Goal: Task Accomplishment & Management: Complete application form

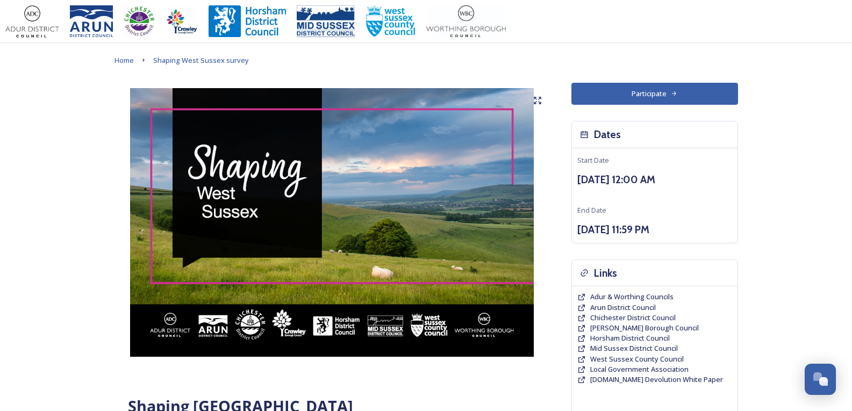
click at [695, 92] on button "Participate" at bounding box center [655, 94] width 167 height 22
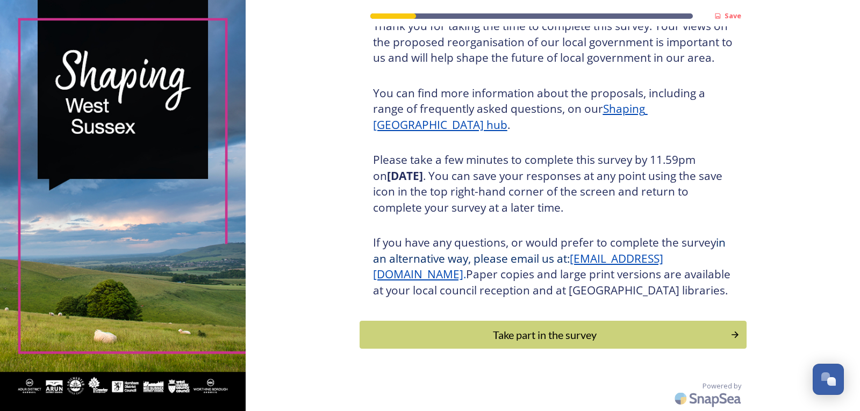
scroll to position [105, 0]
click at [647, 318] on div "Save Shaping [GEOGRAPHIC_DATA] Thank you for taking the time to complete this s…" at bounding box center [553, 161] width 387 height 501
click at [676, 343] on div "Take part in the survey" at bounding box center [544, 335] width 363 height 16
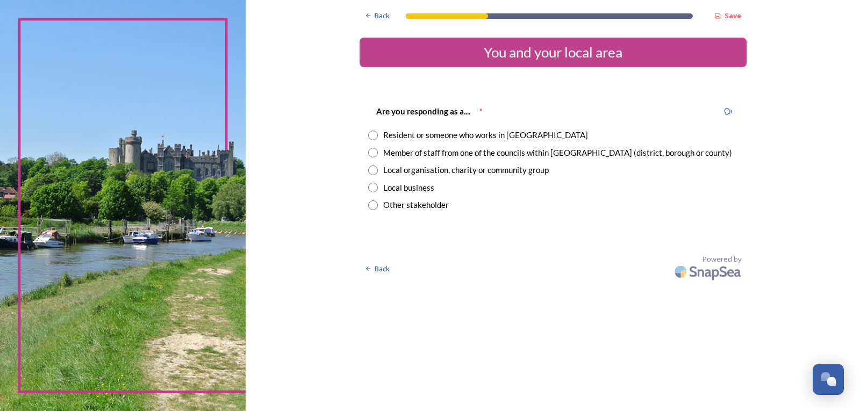
click at [378, 154] on div "Member of staff from one of the councils within [GEOGRAPHIC_DATA] (district, bo…" at bounding box center [553, 153] width 370 height 12
radio input "true"
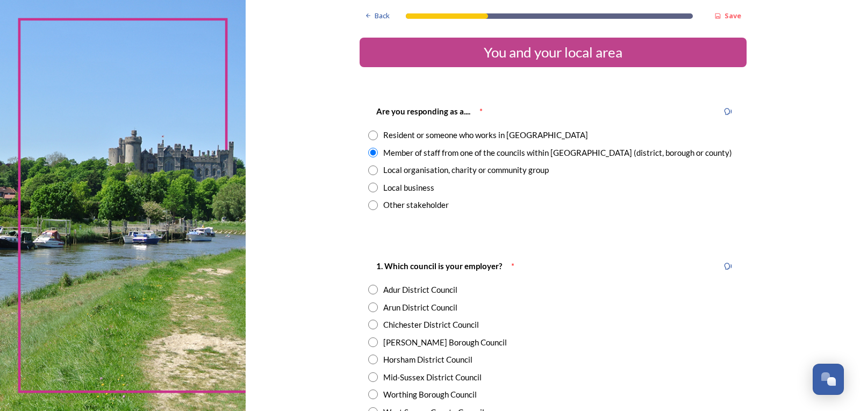
click at [371, 169] on input "radio" at bounding box center [373, 171] width 10 height 10
radio input "true"
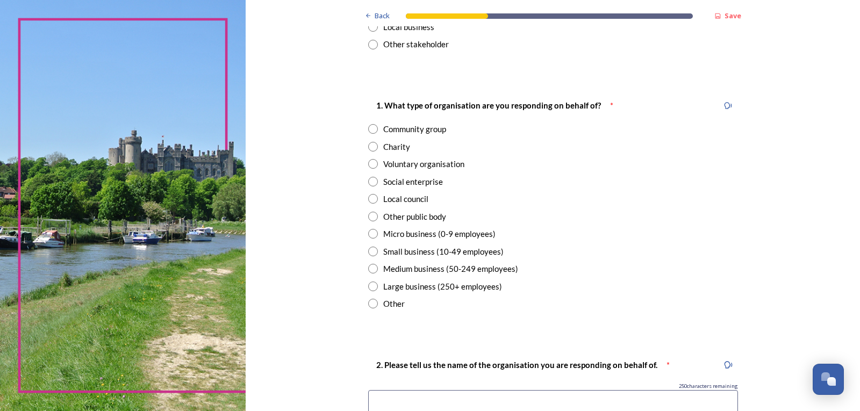
scroll to position [161, 0]
click at [373, 150] on input "radio" at bounding box center [373, 146] width 10 height 10
radio input "true"
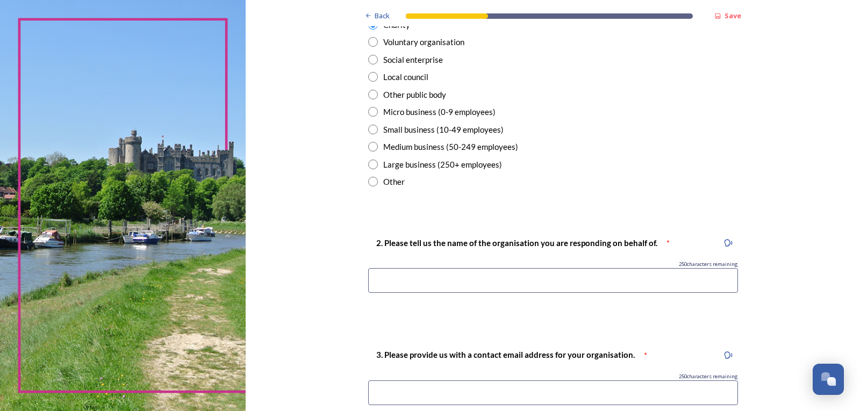
scroll to position [376, 0]
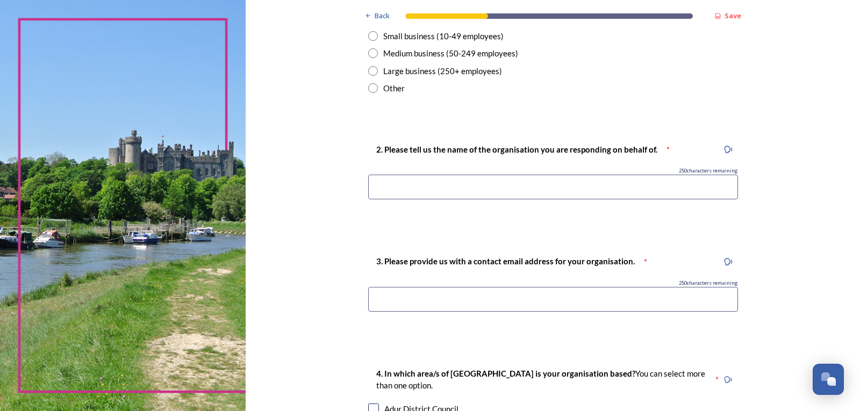
click at [630, 183] on input at bounding box center [553, 187] width 370 height 25
type input "[GEOGRAPHIC_DATA]"
type input "[PERSON_NAME][EMAIL_ADDRESS][PERSON_NAME][DOMAIN_NAME]"
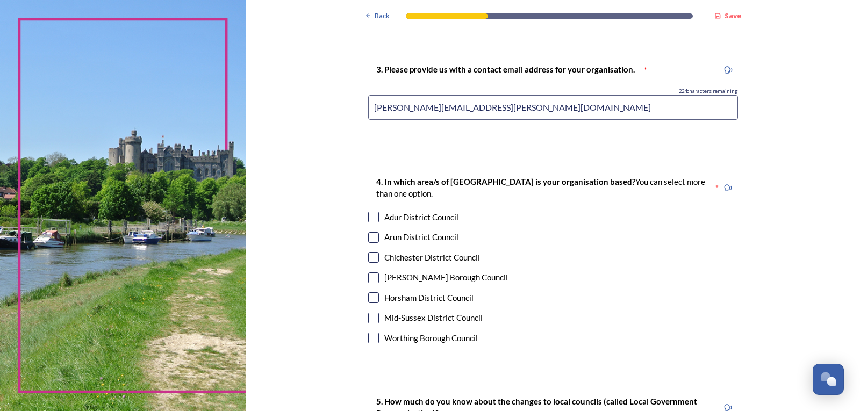
scroll to position [702, 0]
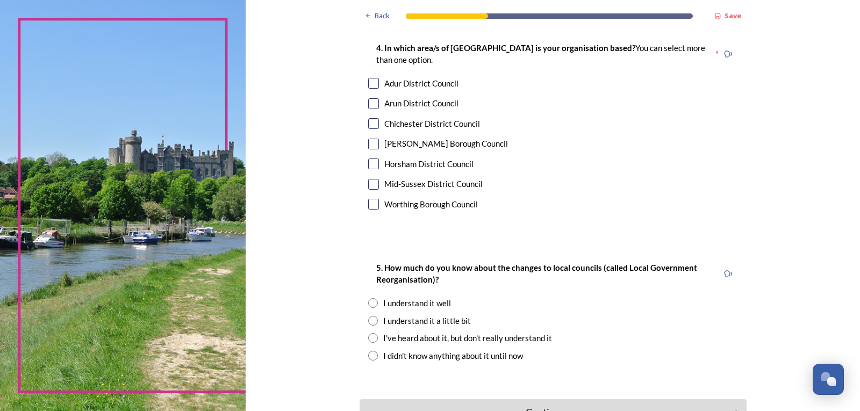
click at [377, 187] on div "Mid-Sussex District Council" at bounding box center [553, 184] width 370 height 12
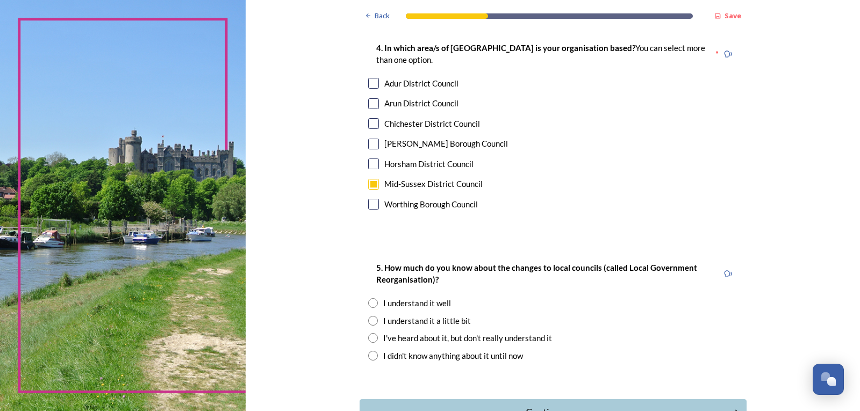
click at [368, 181] on input "checkbox" at bounding box center [373, 184] width 11 height 11
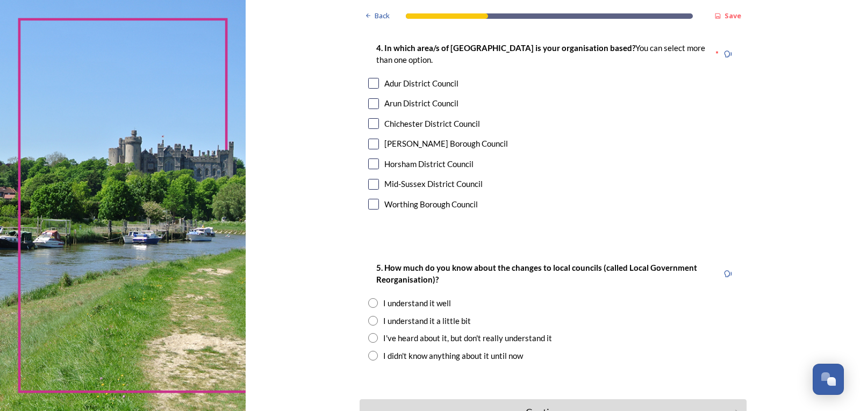
click at [372, 187] on input "checkbox" at bounding box center [373, 184] width 11 height 11
checkbox input "true"
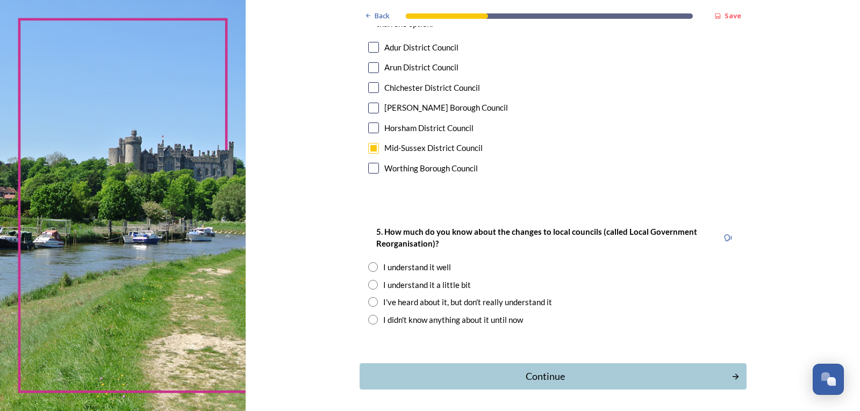
scroll to position [756, 0]
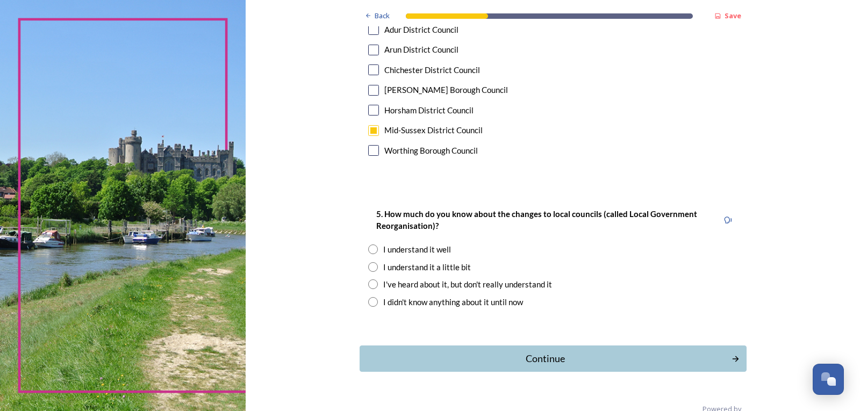
click at [368, 302] on input "radio" at bounding box center [373, 302] width 10 height 10
radio input "true"
click at [604, 359] on div "Continue" at bounding box center [545, 359] width 364 height 15
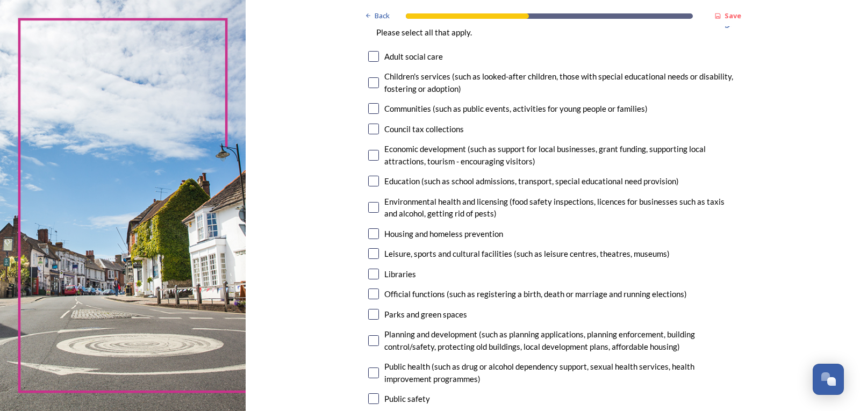
scroll to position [108, 0]
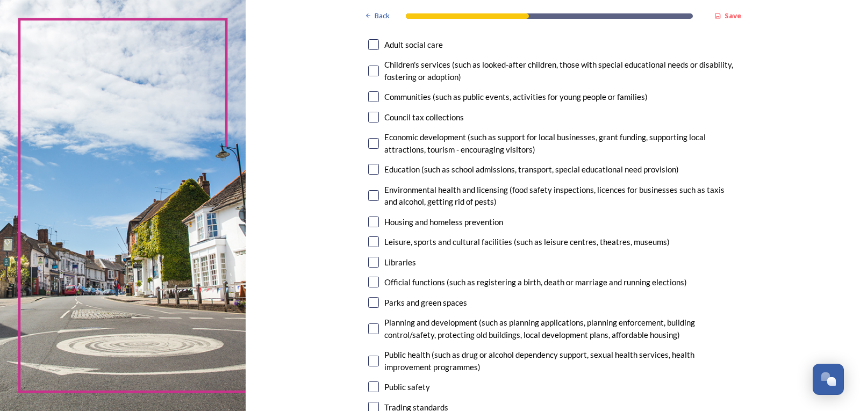
click at [363, 91] on div "6. Which local government services does your organisation use? Please select al…" at bounding box center [553, 237] width 387 height 501
click at [368, 94] on input "checkbox" at bounding box center [373, 96] width 11 height 11
checkbox input "true"
click at [368, 141] on input "checkbox" at bounding box center [373, 143] width 11 height 11
checkbox input "true"
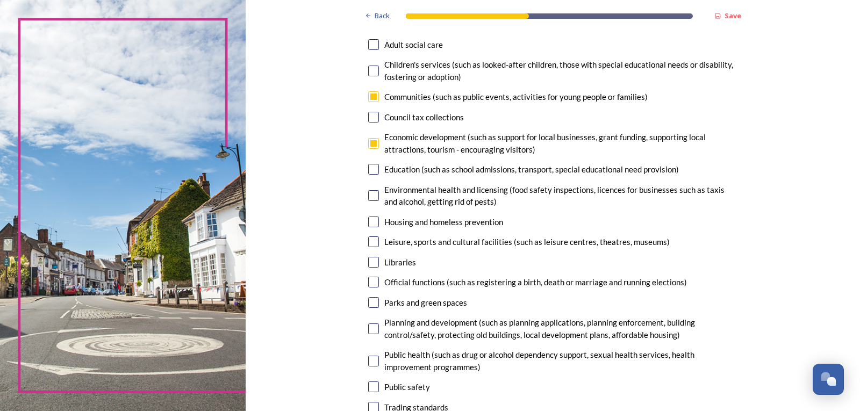
click at [370, 194] on input "checkbox" at bounding box center [373, 195] width 11 height 11
checkbox input "true"
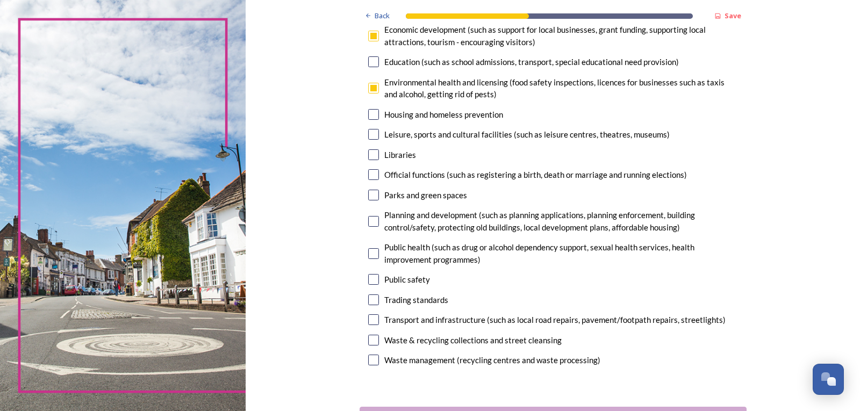
click at [368, 223] on input "checkbox" at bounding box center [373, 221] width 11 height 11
checkbox input "true"
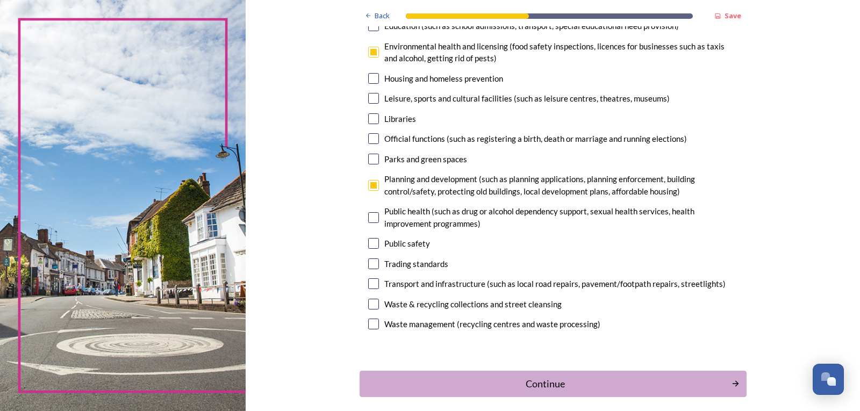
scroll to position [299, 0]
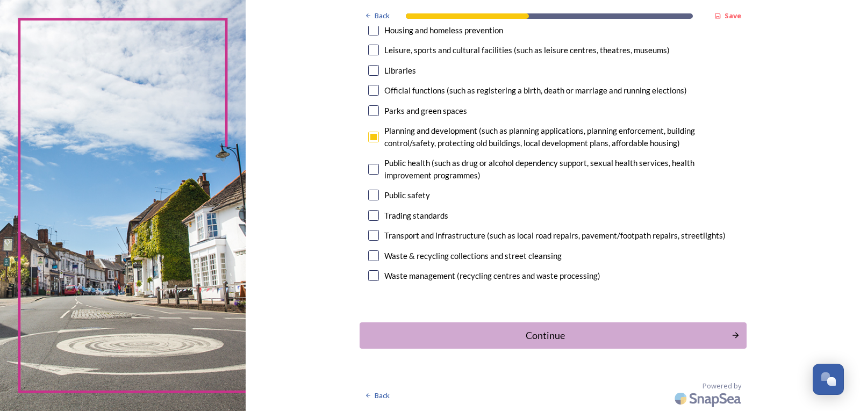
click at [363, 255] on div "6. Which local government services does your organisation use? Please select al…" at bounding box center [553, 45] width 387 height 501
click at [372, 231] on input "checkbox" at bounding box center [373, 235] width 11 height 11
checkbox input "true"
click at [717, 331] on div "Continue" at bounding box center [545, 335] width 364 height 15
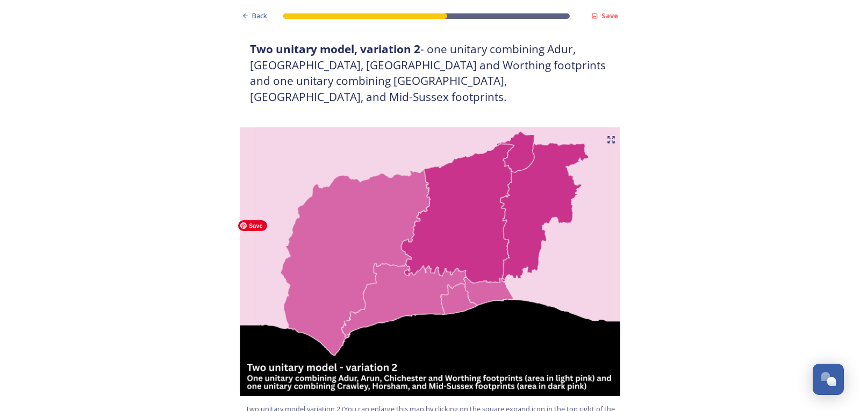
scroll to position [1183, 0]
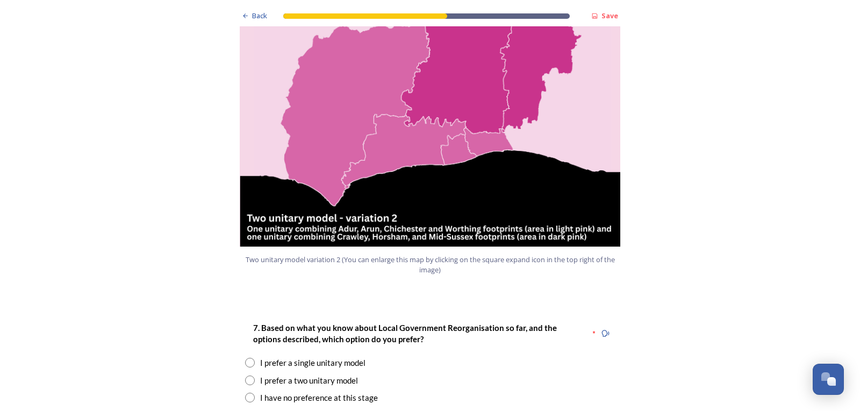
click at [245, 358] on input "radio" at bounding box center [250, 363] width 10 height 10
radio input "true"
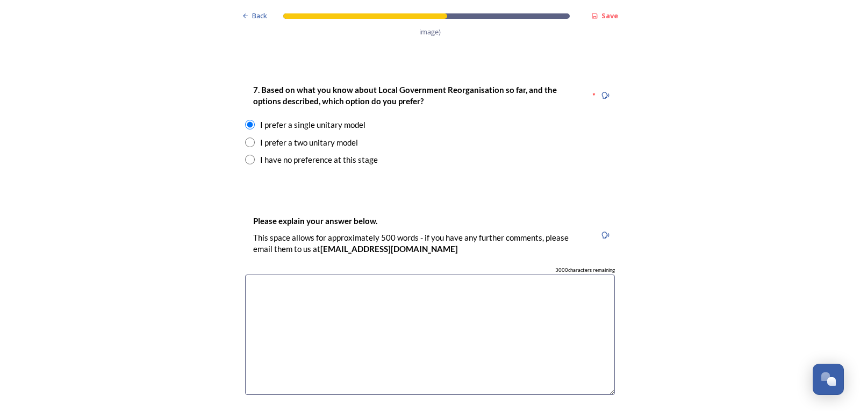
scroll to position [1452, 0]
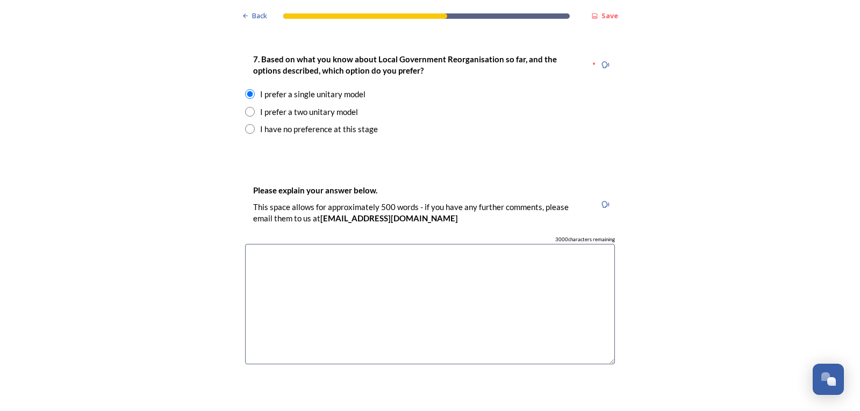
click at [248, 124] on input "radio" at bounding box center [250, 129] width 10 height 10
radio input "true"
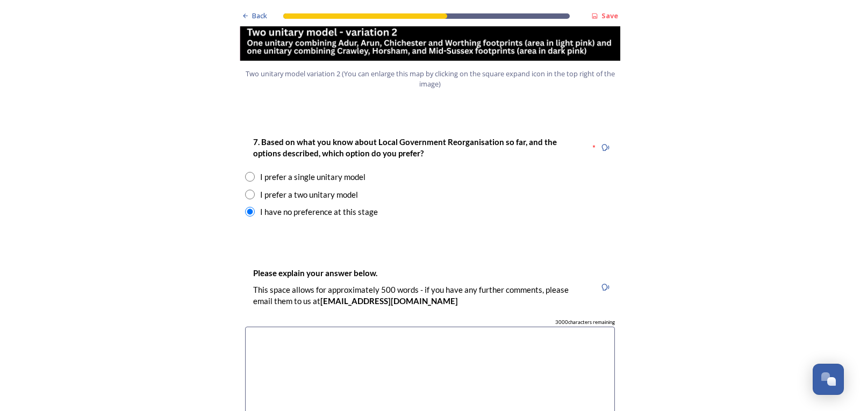
scroll to position [1290, 0]
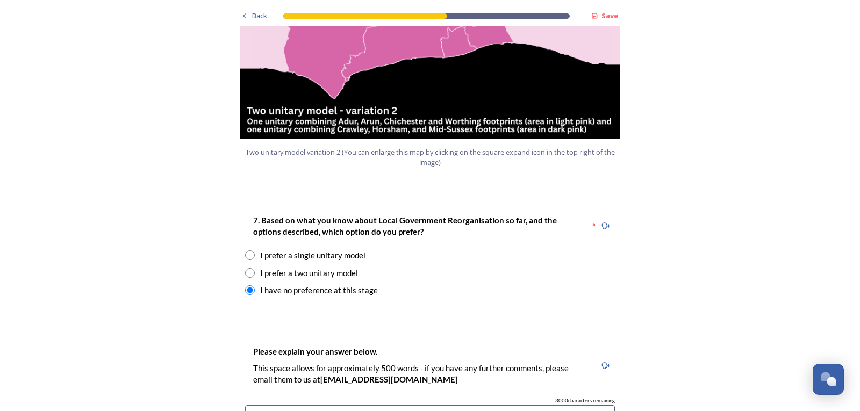
click at [245, 251] on input "radio" at bounding box center [250, 256] width 10 height 10
radio input "true"
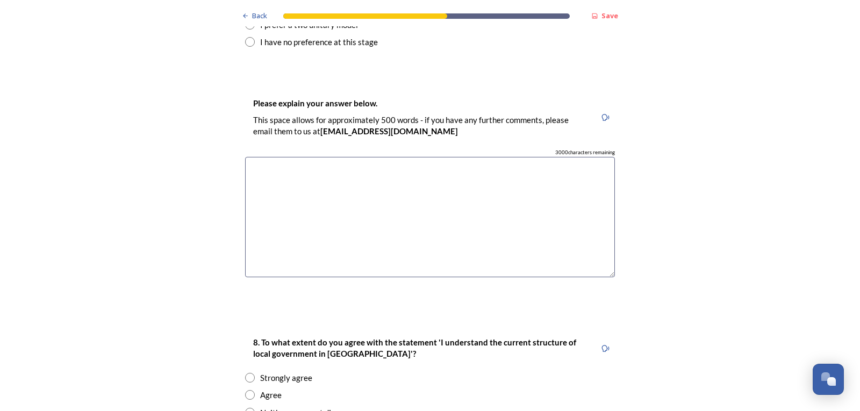
scroll to position [1548, 0]
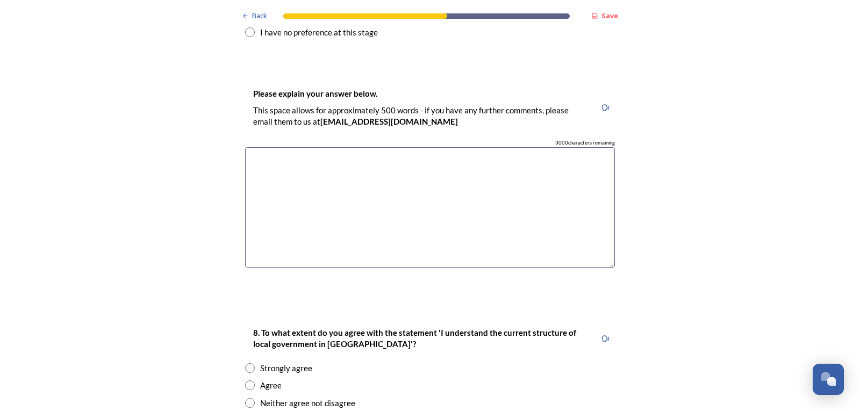
click at [485, 153] on textarea at bounding box center [430, 207] width 370 height 121
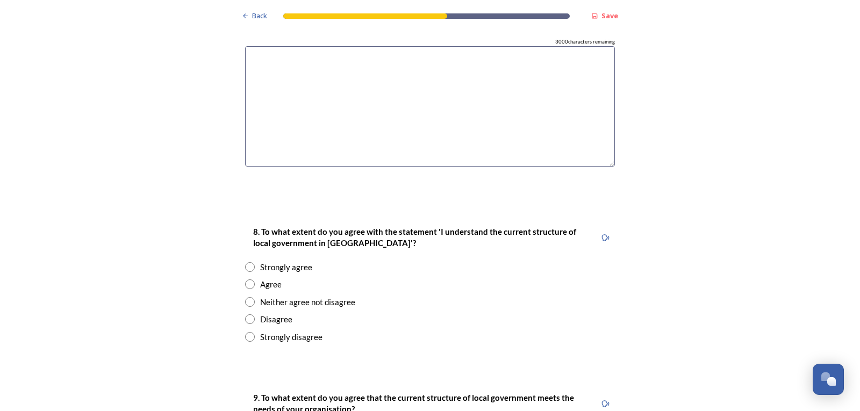
scroll to position [1656, 0]
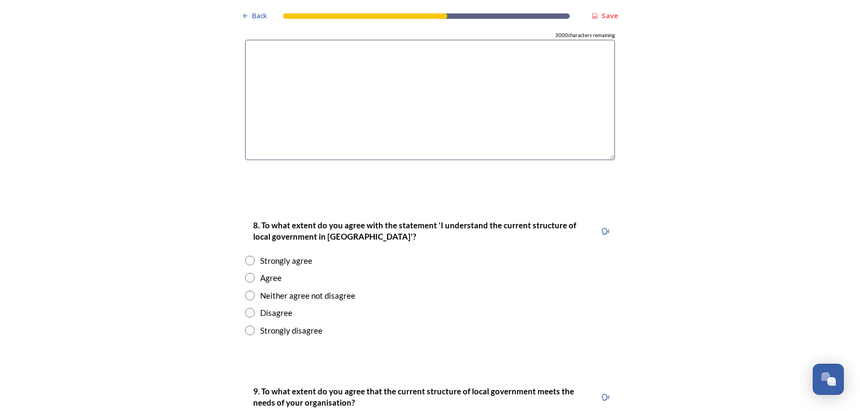
click at [245, 256] on input "radio" at bounding box center [250, 261] width 10 height 10
radio input "true"
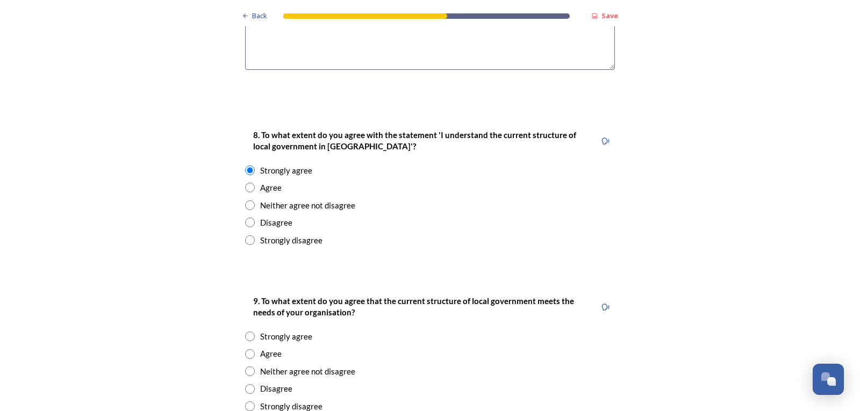
scroll to position [1763, 0]
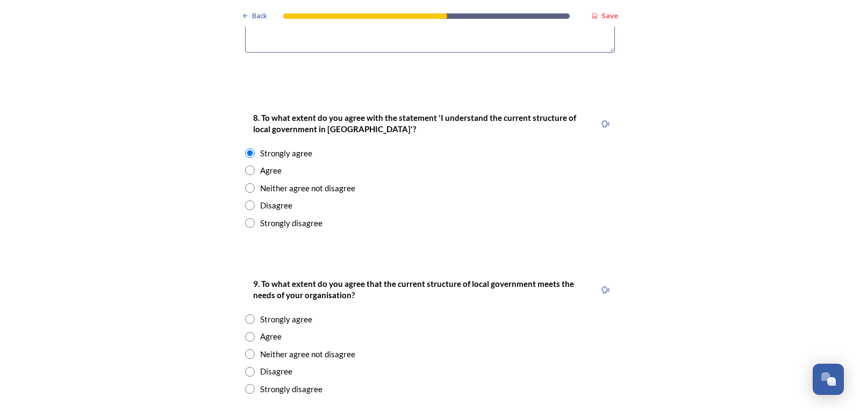
click at [245, 331] on div "Agree" at bounding box center [430, 337] width 370 height 12
click at [245, 332] on input "radio" at bounding box center [250, 337] width 10 height 10
radio input "true"
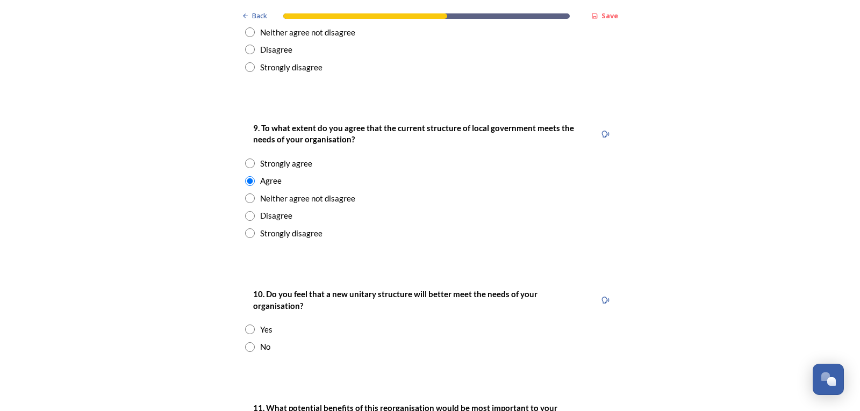
scroll to position [1925, 0]
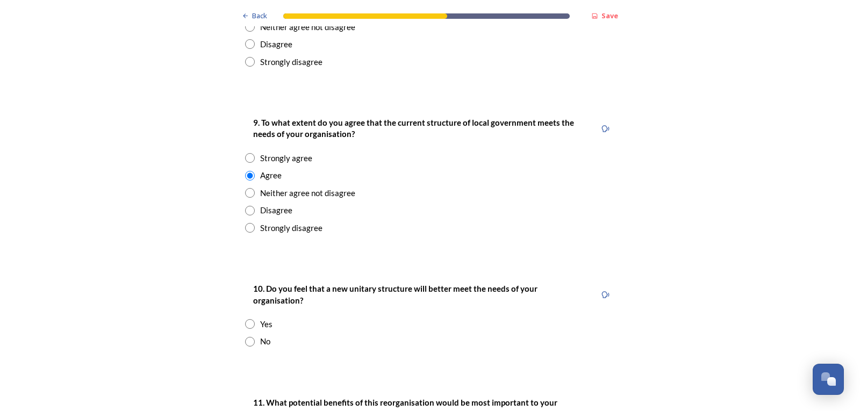
click at [245, 319] on input "radio" at bounding box center [250, 324] width 10 height 10
radio input "true"
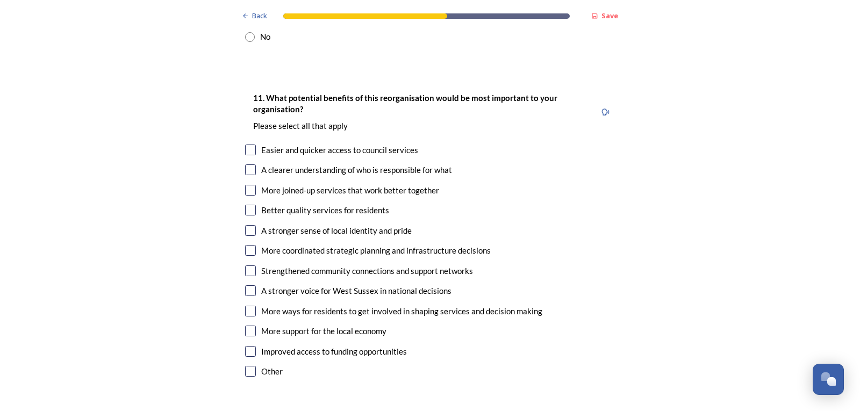
scroll to position [2247, 0]
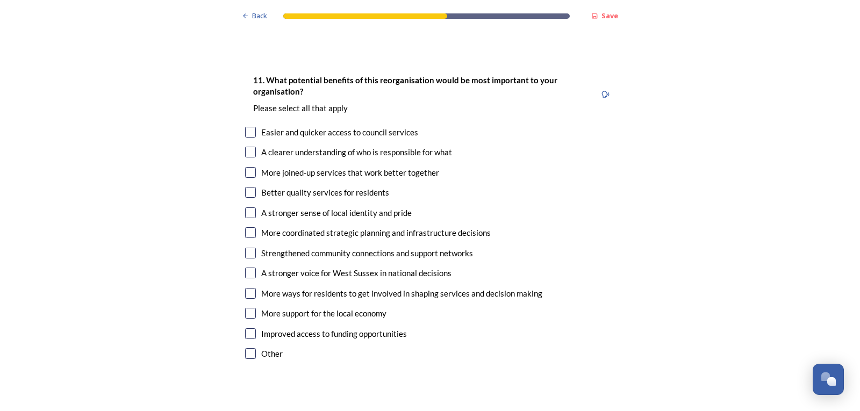
click at [248, 167] on input "checkbox" at bounding box center [250, 172] width 11 height 11
checkbox input "true"
click at [245, 227] on input "checkbox" at bounding box center [250, 232] width 11 height 11
checkbox input "true"
click at [246, 248] on input "checkbox" at bounding box center [250, 253] width 11 height 11
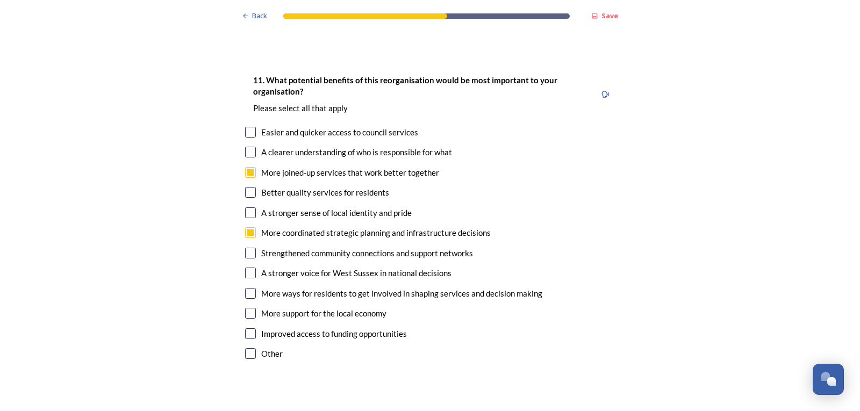
checkbox input "true"
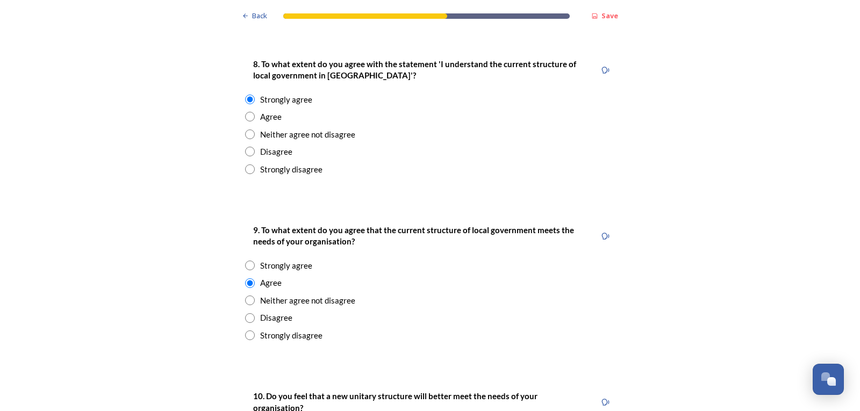
scroll to position [1548, 0]
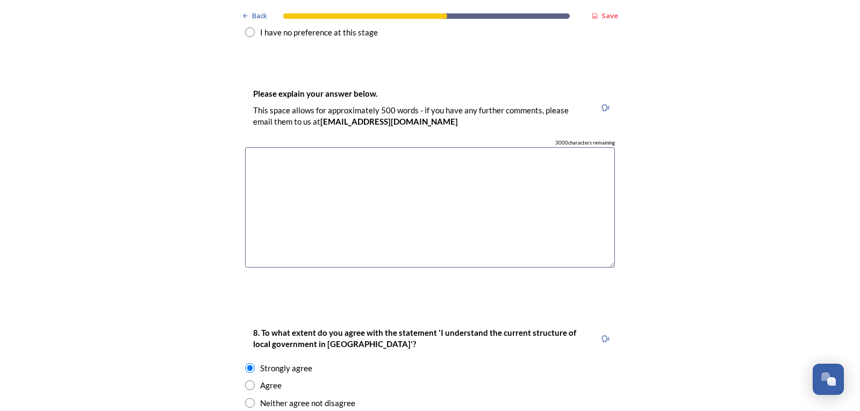
click at [384, 177] on textarea at bounding box center [430, 207] width 370 height 121
type textarea "W"
type textarea "O"
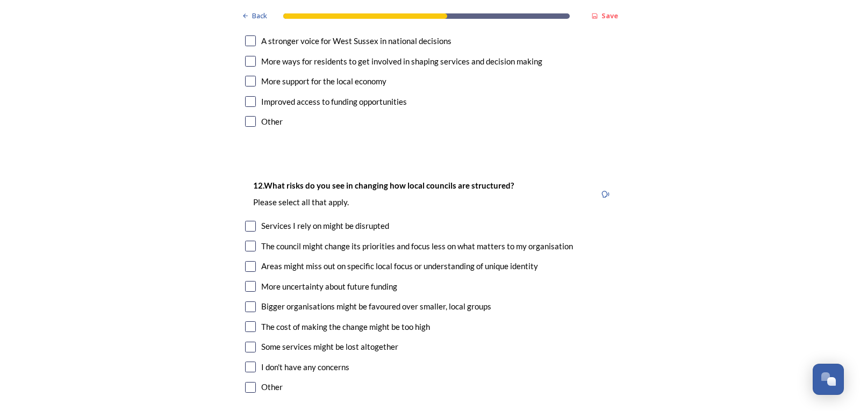
scroll to position [2570, 0]
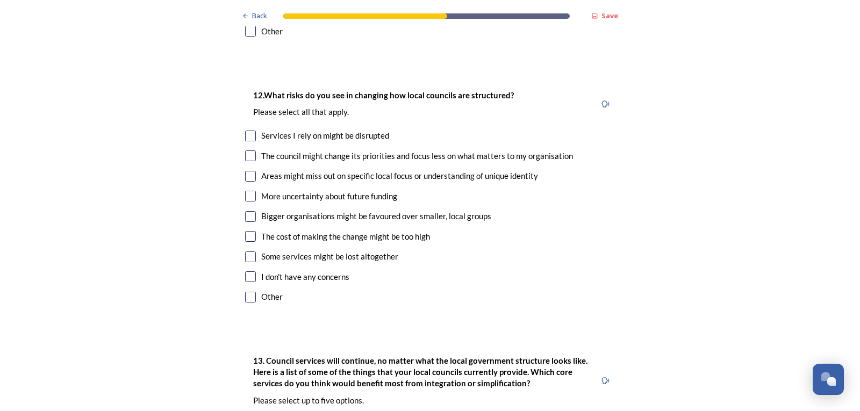
type textarea "We are keen to work with local government teams to promote the community and we…"
click at [245, 171] on input "checkbox" at bounding box center [250, 176] width 11 height 11
checkbox input "true"
click at [249, 211] on input "checkbox" at bounding box center [250, 216] width 11 height 11
checkbox input "true"
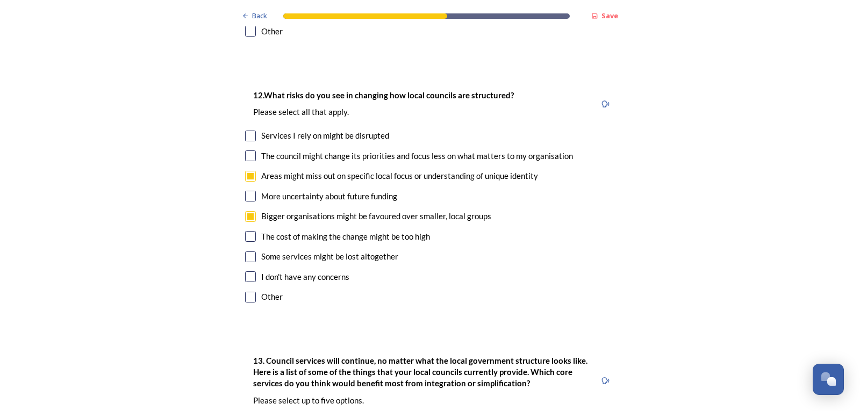
click at [251, 231] on input "checkbox" at bounding box center [250, 236] width 11 height 11
checkbox input "true"
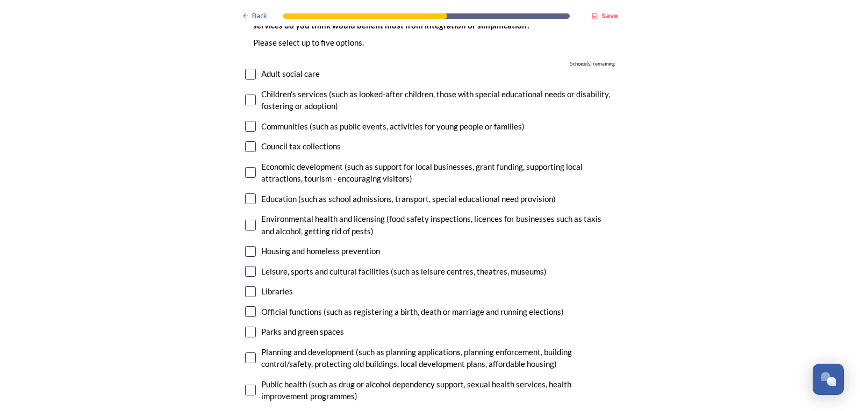
scroll to position [2946, 0]
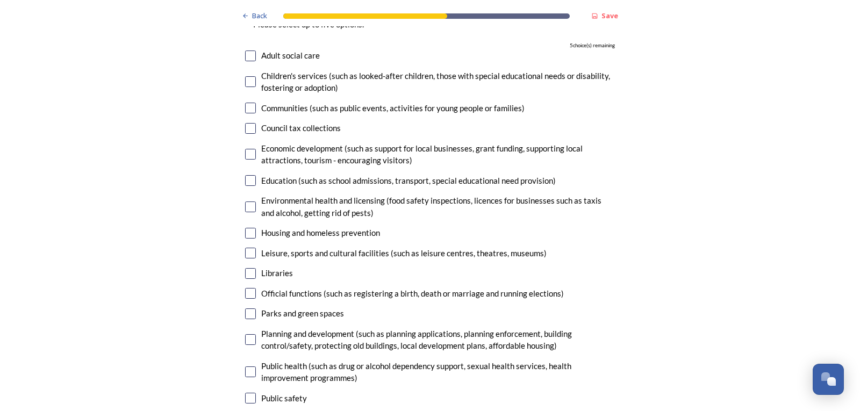
click at [245, 103] on input "checkbox" at bounding box center [250, 108] width 11 height 11
checkbox input "true"
click at [245, 149] on input "checkbox" at bounding box center [250, 154] width 11 height 11
checkbox input "true"
click at [246, 248] on input "checkbox" at bounding box center [250, 253] width 11 height 11
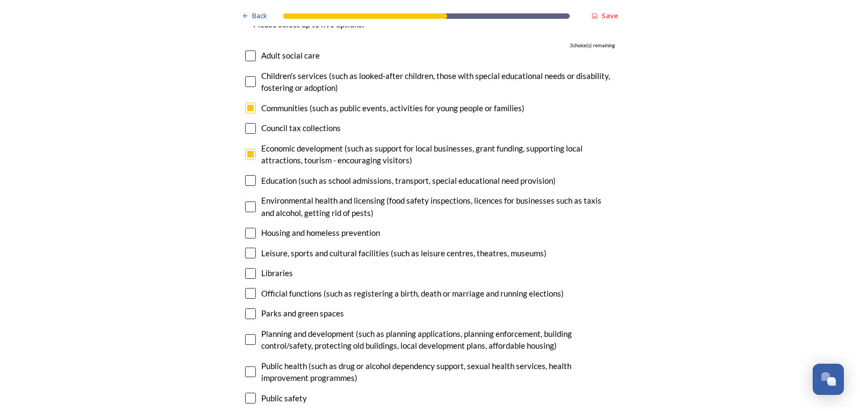
checkbox input "true"
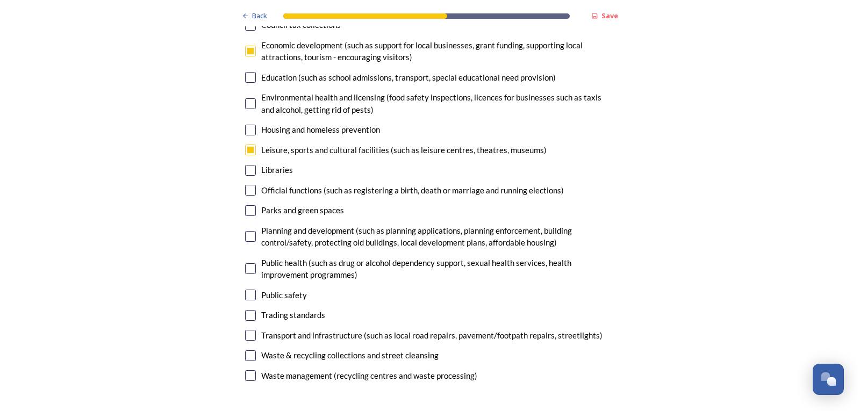
scroll to position [3054, 0]
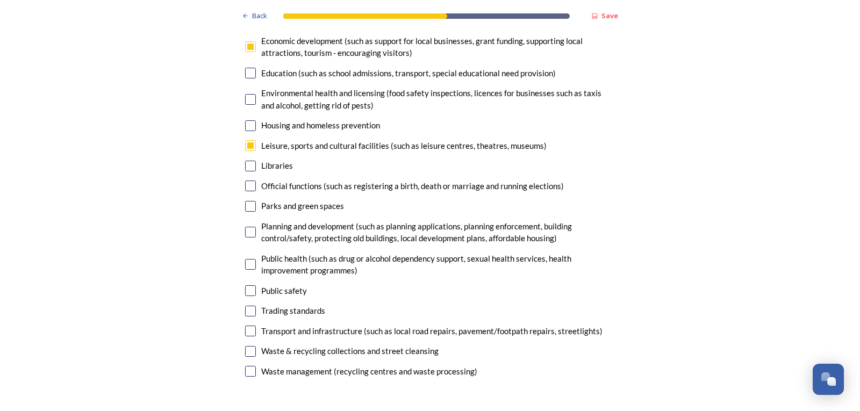
click at [245, 201] on input "checkbox" at bounding box center [250, 206] width 11 height 11
checkbox input "true"
click at [245, 227] on input "checkbox" at bounding box center [250, 232] width 11 height 11
checkbox input "true"
click at [247, 259] on input "checkbox" at bounding box center [250, 264] width 11 height 11
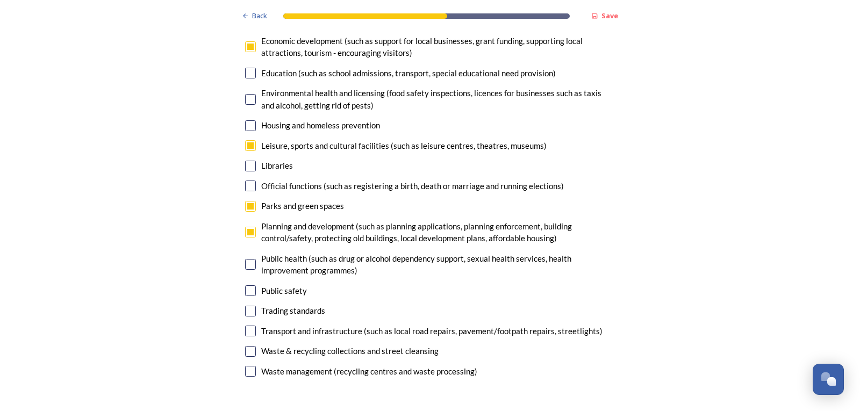
checkbox input "false"
click at [249, 285] on input "checkbox" at bounding box center [250, 290] width 11 height 11
checkbox input "false"
click at [246, 259] on input "checkbox" at bounding box center [250, 264] width 11 height 11
checkbox input "false"
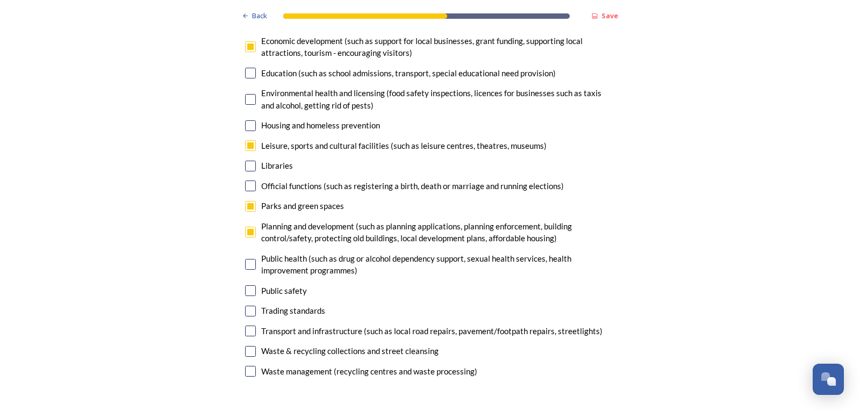
click at [245, 285] on input "checkbox" at bounding box center [250, 290] width 11 height 11
checkbox input "false"
click at [248, 227] on input "checkbox" at bounding box center [250, 232] width 11 height 11
checkbox input "false"
click at [245, 259] on input "checkbox" at bounding box center [250, 264] width 11 height 11
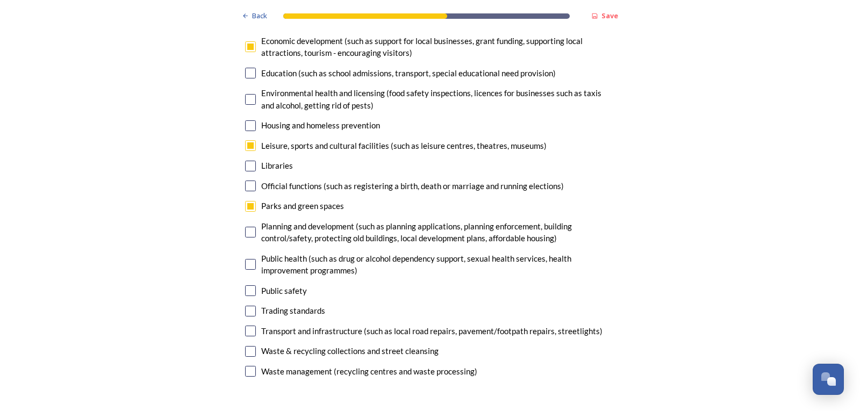
checkbox input "true"
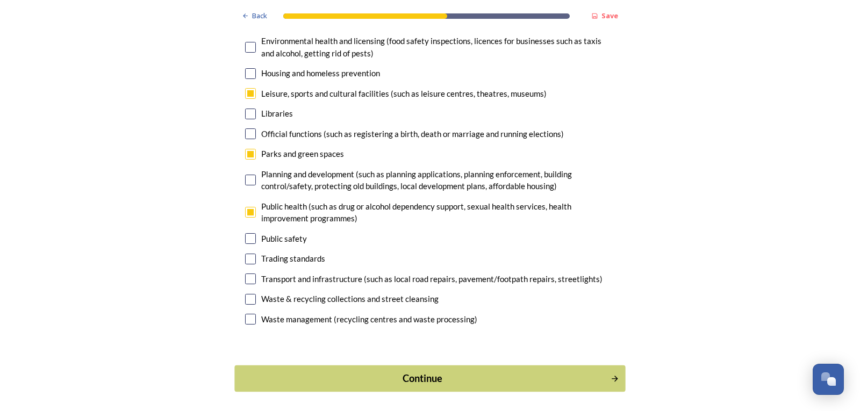
click at [614, 366] on button "Continue" at bounding box center [429, 379] width 391 height 26
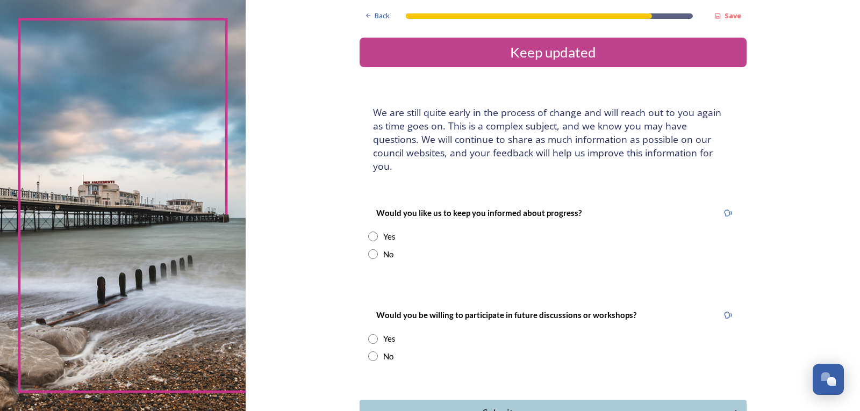
click at [365, 216] on div "Would you like us to keep you informed about progress? Yes No" at bounding box center [553, 233] width 387 height 75
click at [370, 232] on input "radio" at bounding box center [373, 237] width 10 height 10
radio input "true"
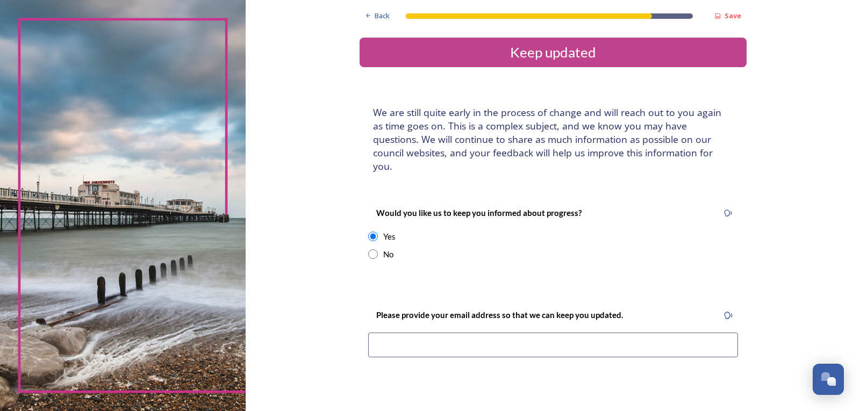
click at [546, 334] on input at bounding box center [553, 345] width 370 height 25
type input "[PERSON_NAME][EMAIL_ADDRESS][PERSON_NAME][DOMAIN_NAME]"
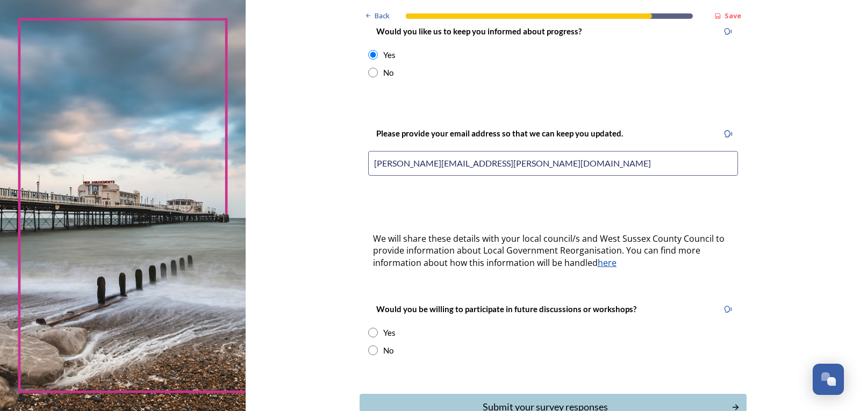
scroll to position [215, 0]
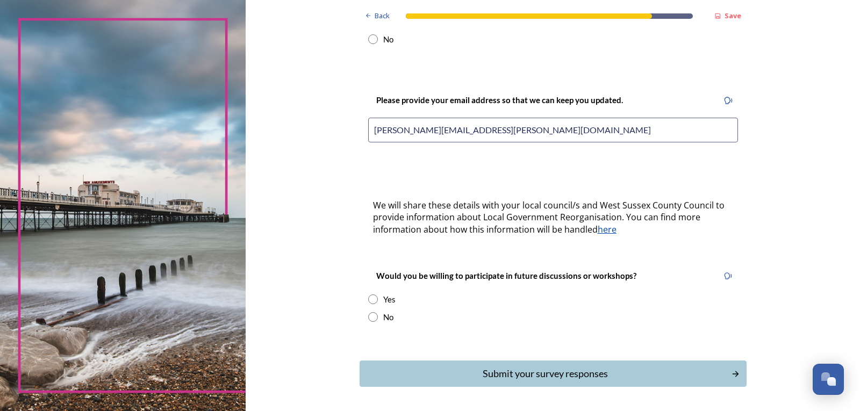
click at [372, 295] on input "radio" at bounding box center [373, 300] width 10 height 10
radio input "true"
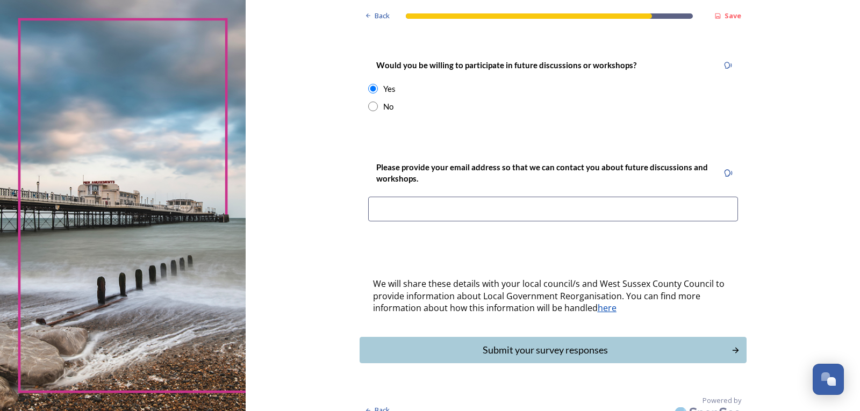
scroll to position [427, 0]
click at [575, 196] on input at bounding box center [553, 208] width 370 height 25
type input "[PERSON_NAME][EMAIL_ADDRESS][PERSON_NAME][DOMAIN_NAME]"
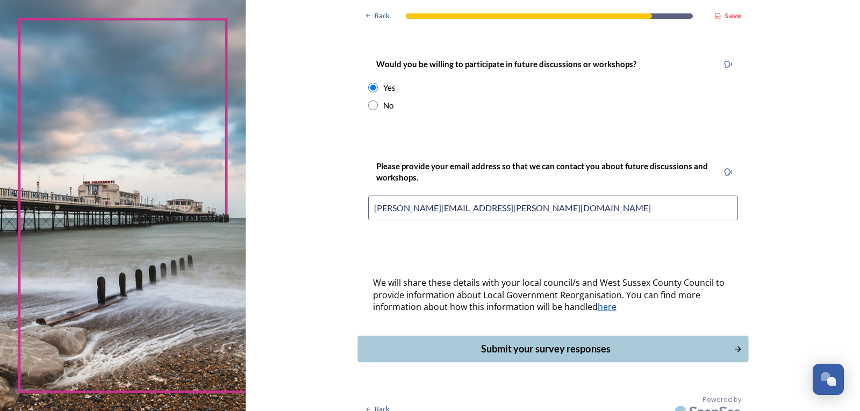
click at [606, 342] on div "Submit your survey responses" at bounding box center [545, 349] width 364 height 15
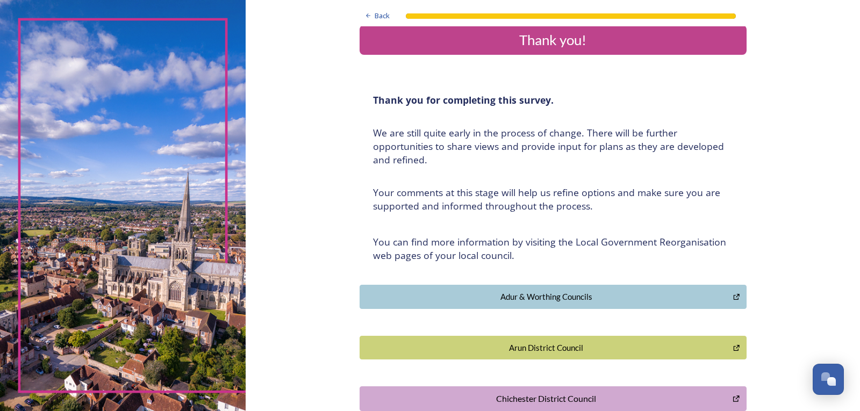
scroll to position [0, 0]
